Goal: Transaction & Acquisition: Purchase product/service

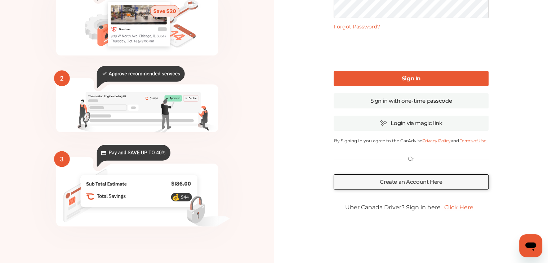
click at [457, 208] on link "Click Here" at bounding box center [459, 207] width 36 height 14
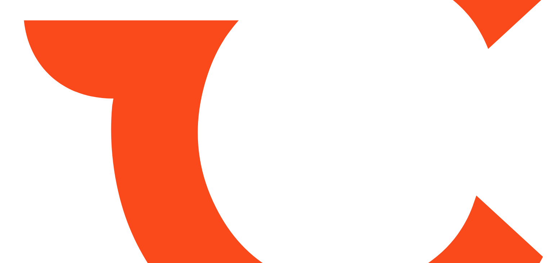
click at [234, 169] on html at bounding box center [276, 131] width 553 height 263
type input "*******"
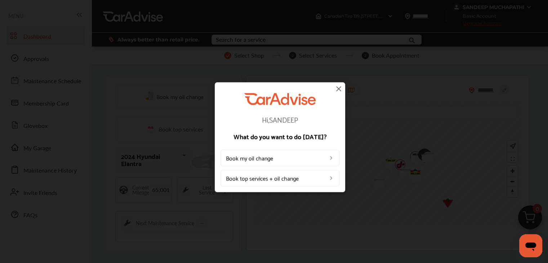
click at [336, 88] on img at bounding box center [338, 88] width 9 height 9
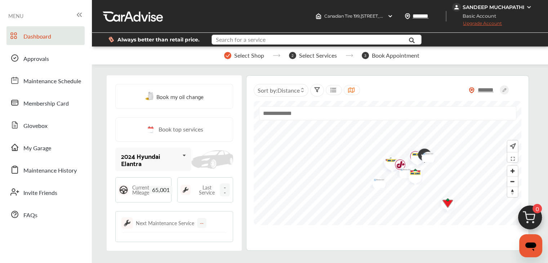
click at [247, 43] on div "Search for a service Search for... All Common Services Maintenance Schedules" at bounding box center [317, 40] width 210 height 10
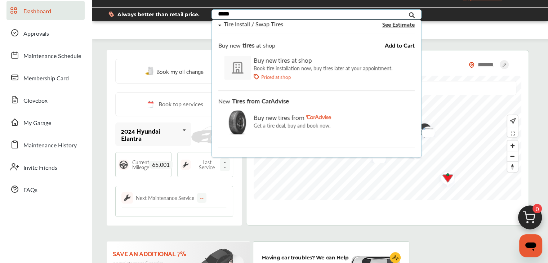
scroll to position [36, 0]
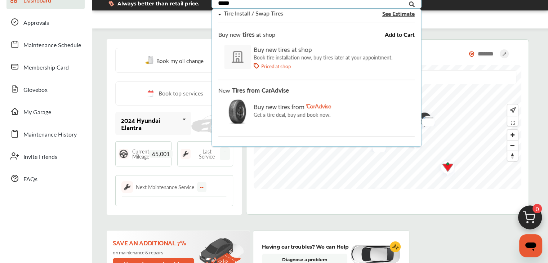
type input "*****"
click at [279, 112] on p "Get a tire deal, buy and book now." at bounding box center [291, 115] width 77 height 6
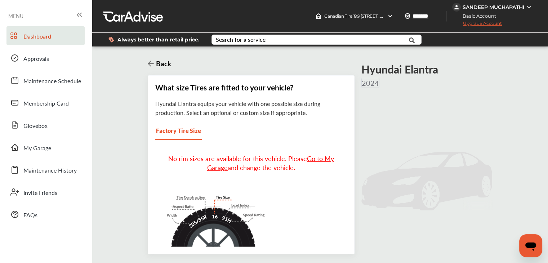
click at [33, 38] on span "Dashboard" at bounding box center [37, 36] width 28 height 9
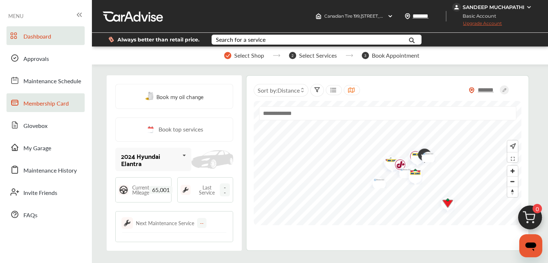
click at [48, 101] on span "Membership Card" at bounding box center [45, 103] width 45 height 9
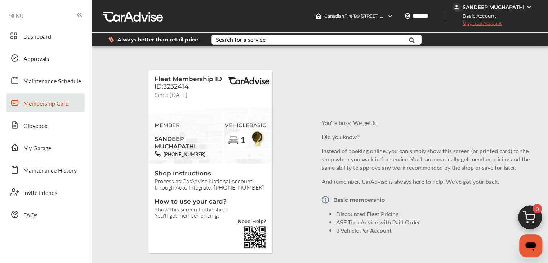
click at [173, 85] on span "ID:3232414" at bounding box center [172, 87] width 34 height 8
copy span "3232414"
click at [190, 78] on span "Fleet Membership ID" at bounding box center [188, 78] width 67 height 7
drag, startPoint x: 156, startPoint y: 78, endPoint x: 211, endPoint y: 79, distance: 55.1
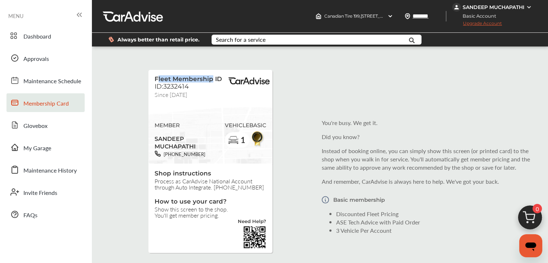
click at [211, 79] on span "Fleet Membership ID" at bounding box center [188, 78] width 67 height 7
drag, startPoint x: 212, startPoint y: 79, endPoint x: 155, endPoint y: 81, distance: 56.6
click at [155, 81] on span "Fleet Membership ID" at bounding box center [188, 78] width 67 height 7
click at [342, 14] on span "Canadian Tire 199 , 8505 TECUMSEH ROAD EAST WINDSOR EAST , ON N8R 1A1" at bounding box center [399, 15] width 151 height 5
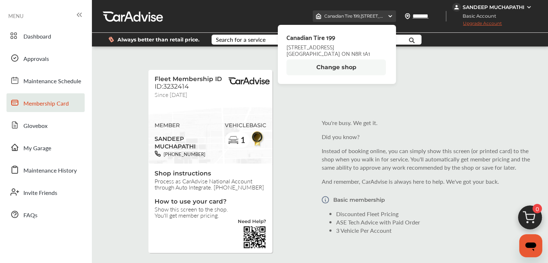
click at [342, 14] on span "Canadian Tire 199 , 8505 TECUMSEH ROAD EAST WINDSOR EAST , ON N8R 1A1" at bounding box center [399, 15] width 151 height 5
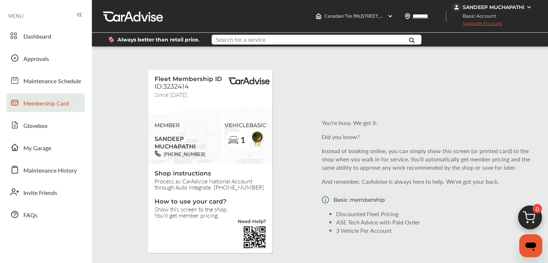
click at [266, 37] on input "text" at bounding box center [310, 40] width 196 height 11
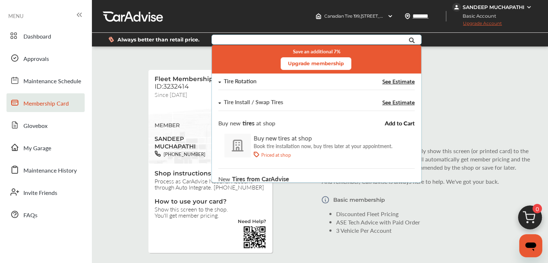
click at [283, 79] on div "Tire Rotation" at bounding box center [286, 81] width 137 height 6
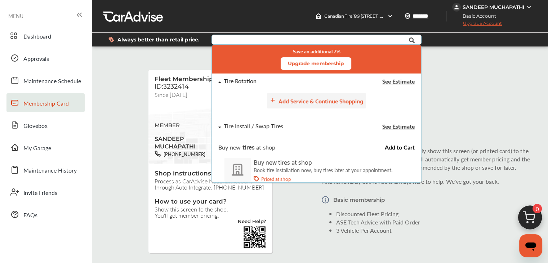
click at [326, 99] on div "Add Service & Continue Shopping" at bounding box center [321, 101] width 85 height 10
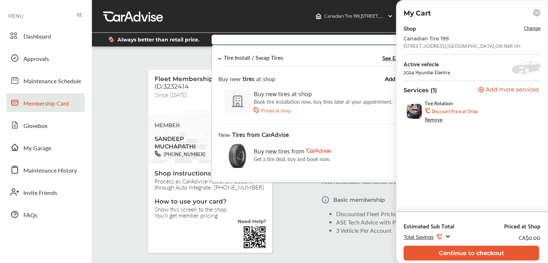
scroll to position [80, 0]
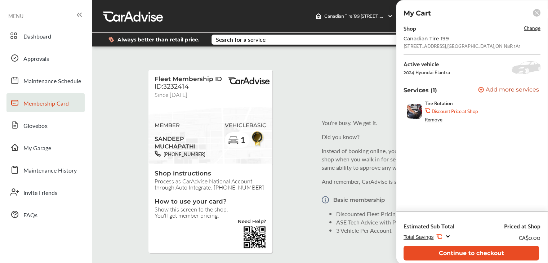
click at [452, 246] on button "Continue to checkout" at bounding box center [471, 253] width 135 height 15
